Goal: Information Seeking & Learning: Compare options

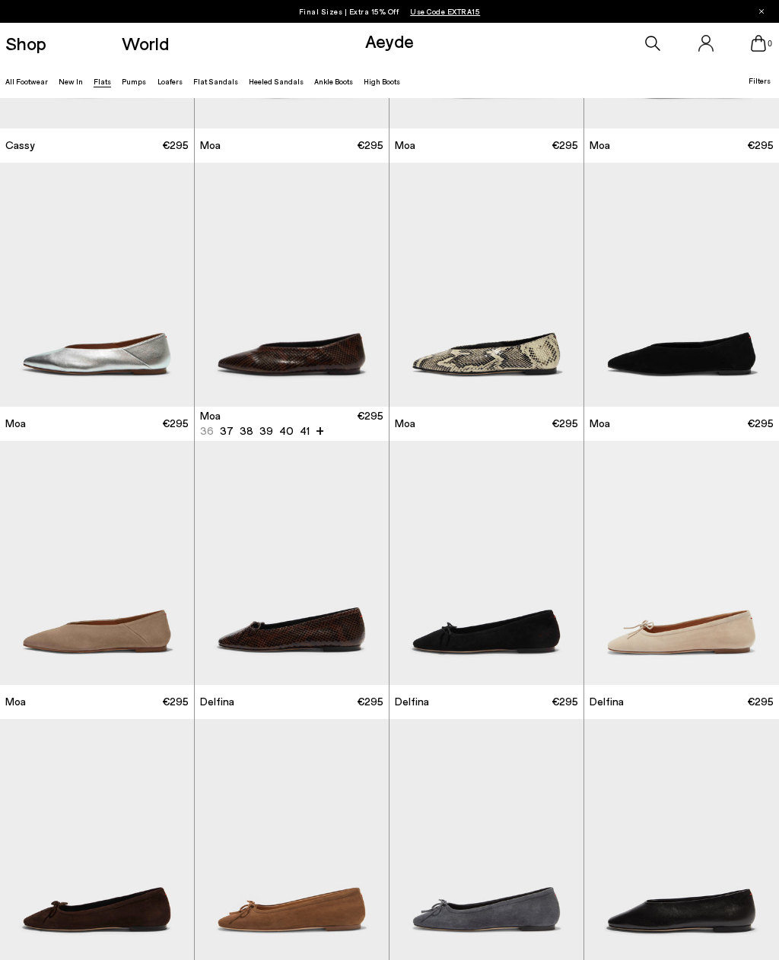
scroll to position [1619, 0]
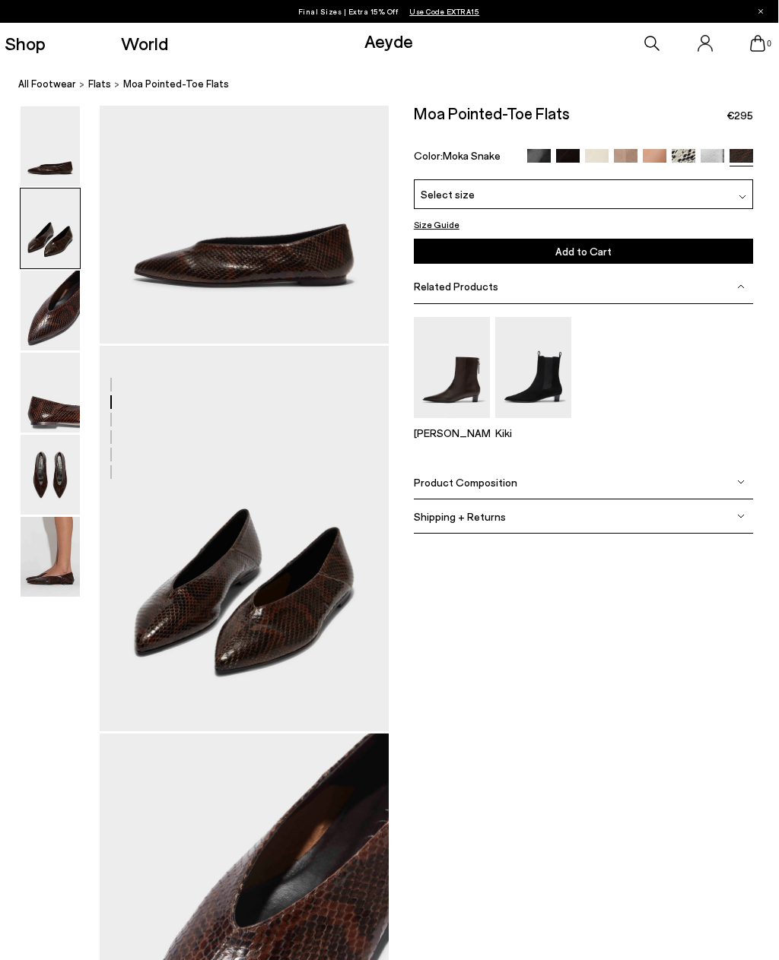
scroll to position [0, 25]
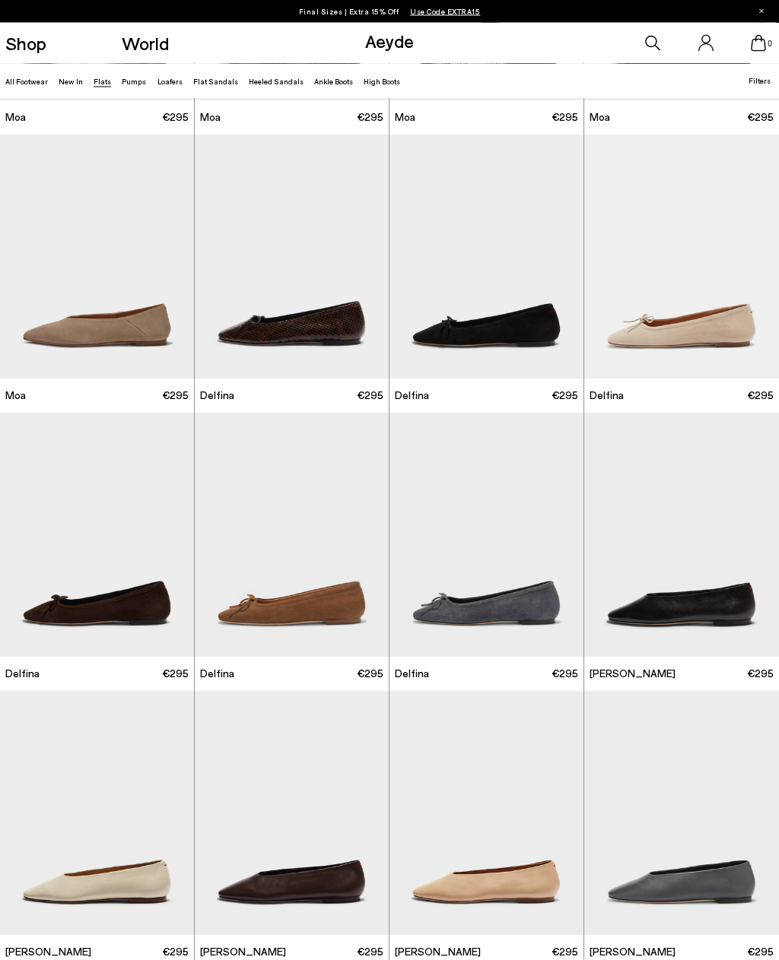
scroll to position [1910, 0]
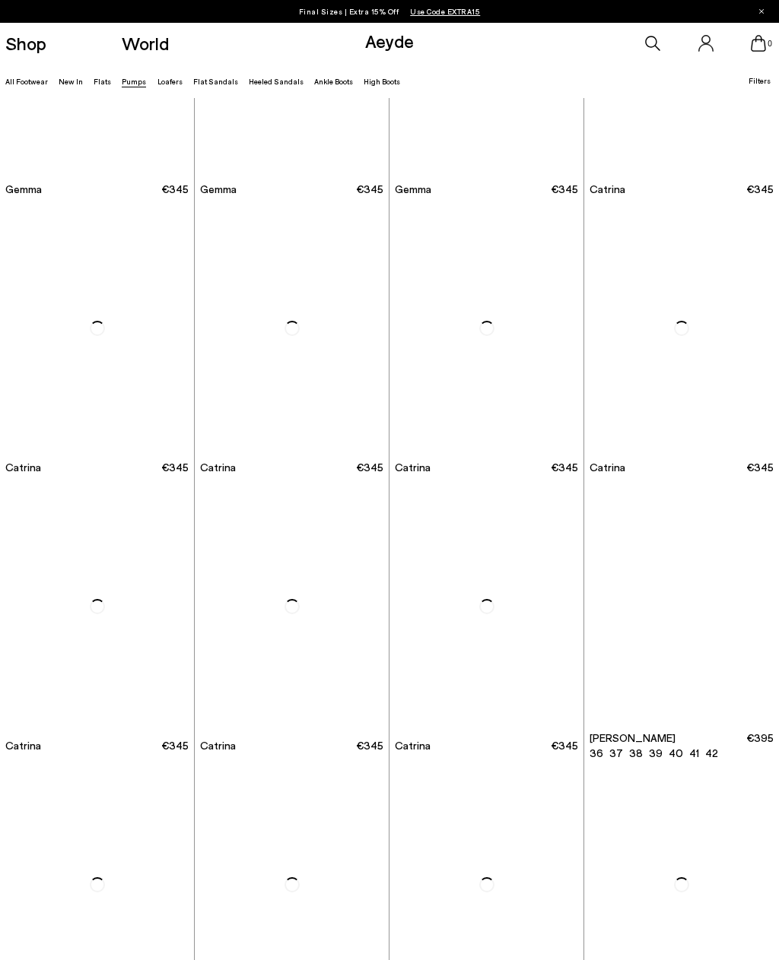
scroll to position [2668, 0]
